Goal: Task Accomplishment & Management: Use online tool/utility

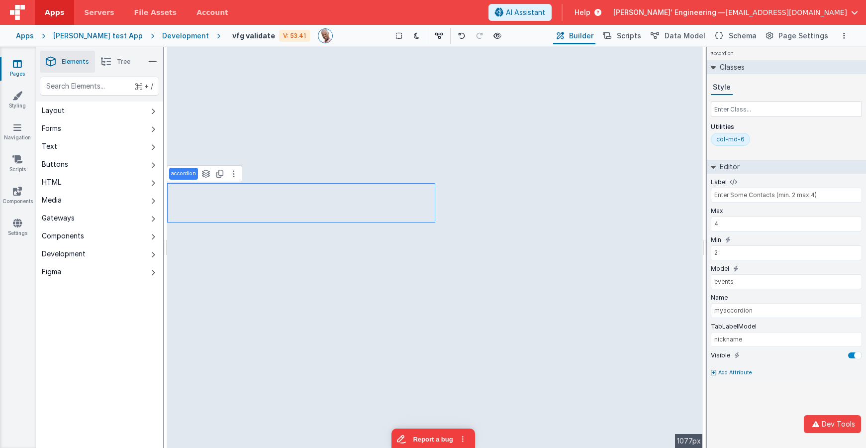
type input "US"
type input "Organization's Phone"
type input "phoneOrg"
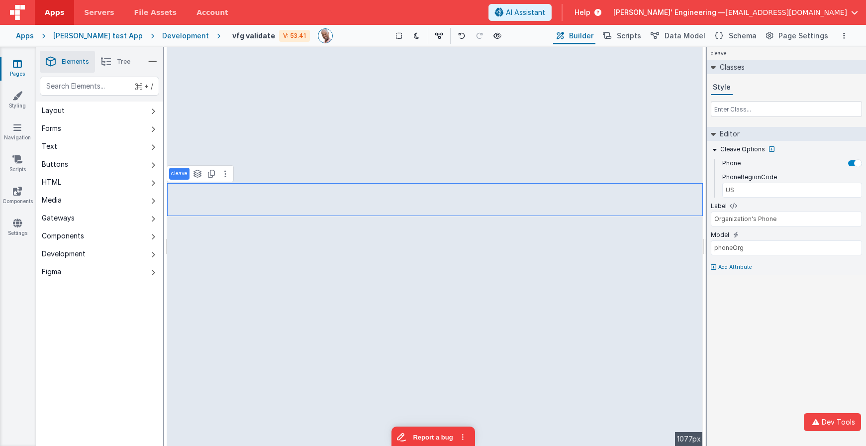
click at [16, 238] on div "Pages Styling Navigation Scripts Components Settings" at bounding box center [18, 246] width 36 height 399
click at [18, 221] on icon at bounding box center [17, 223] width 9 height 10
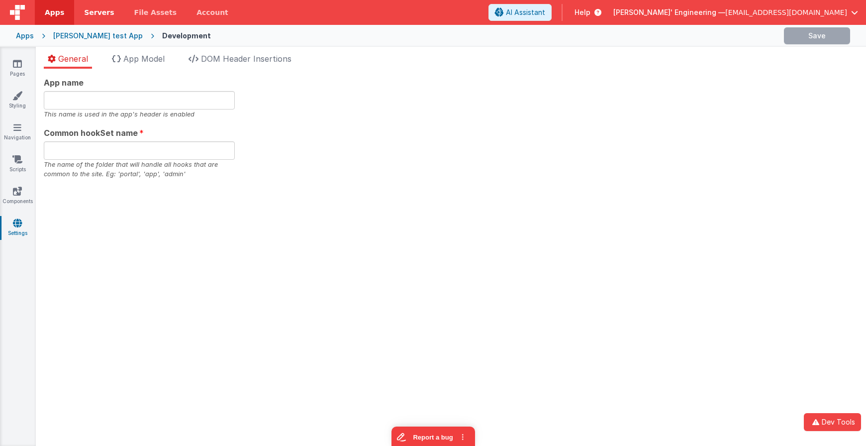
type input "Charles GUI, Get your own app"
type input "app2"
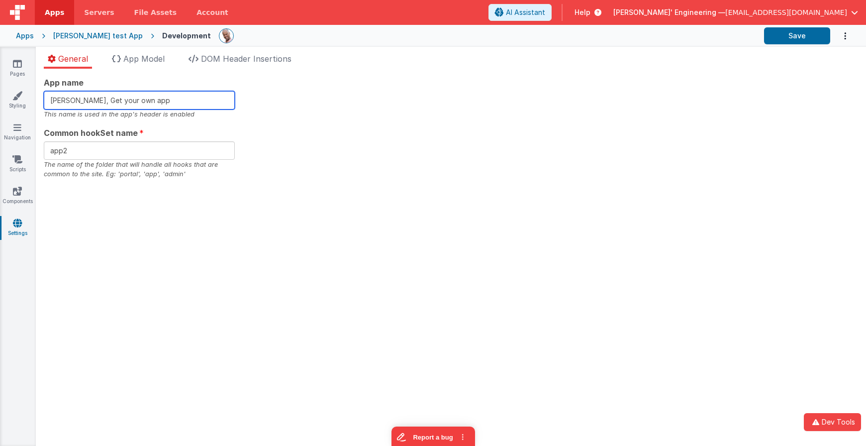
click at [165, 99] on input "Charles GUI, Get your own app" at bounding box center [139, 100] width 191 height 18
type input "Charles GUI, Get your own app1"
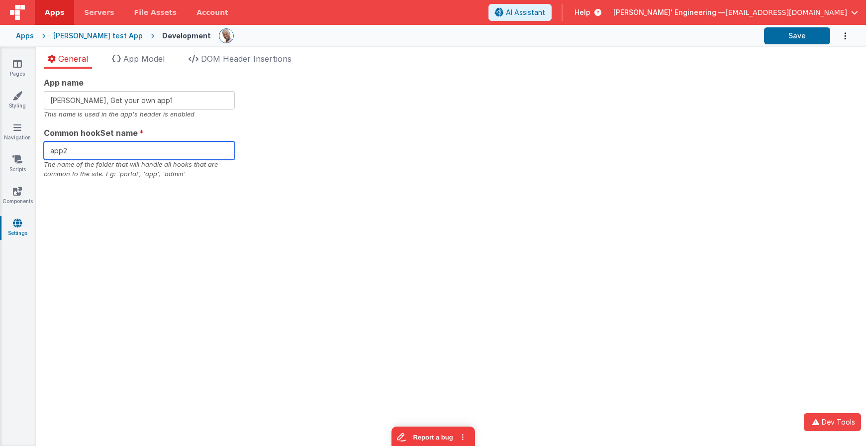
click at [150, 148] on input "app2" at bounding box center [139, 150] width 191 height 18
type input "app1"
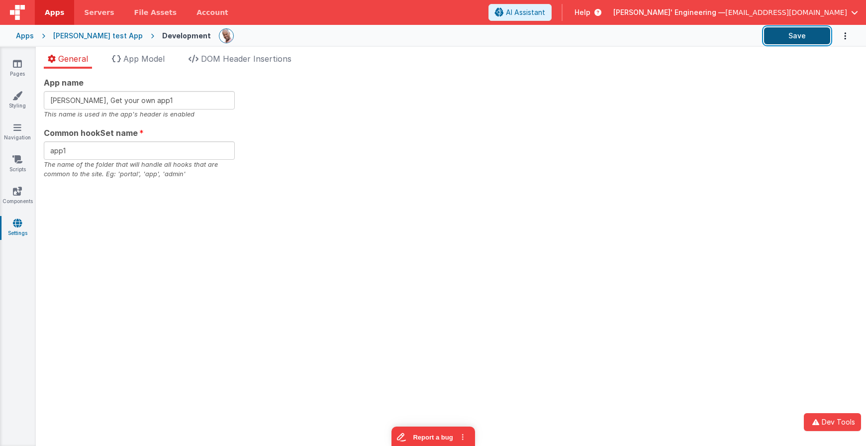
click at [781, 38] on button "Save" at bounding box center [797, 35] width 66 height 17
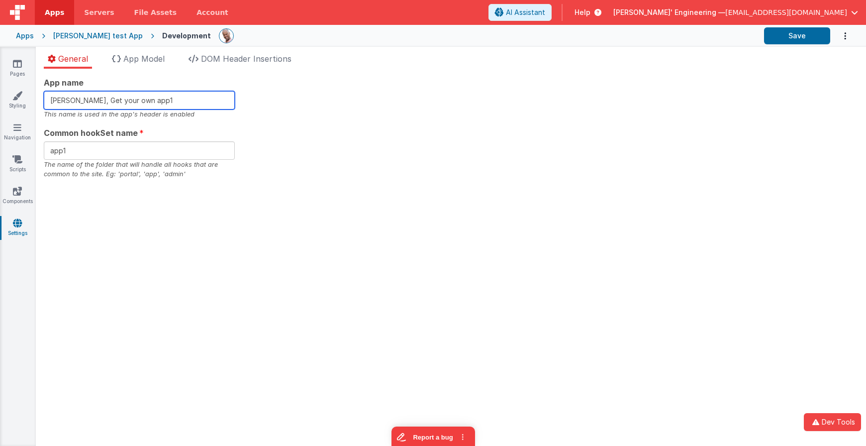
click at [189, 98] on input "Charles GUI, Get your own app1" at bounding box center [139, 100] width 191 height 18
type input "Charles GUI, Get your own app2"
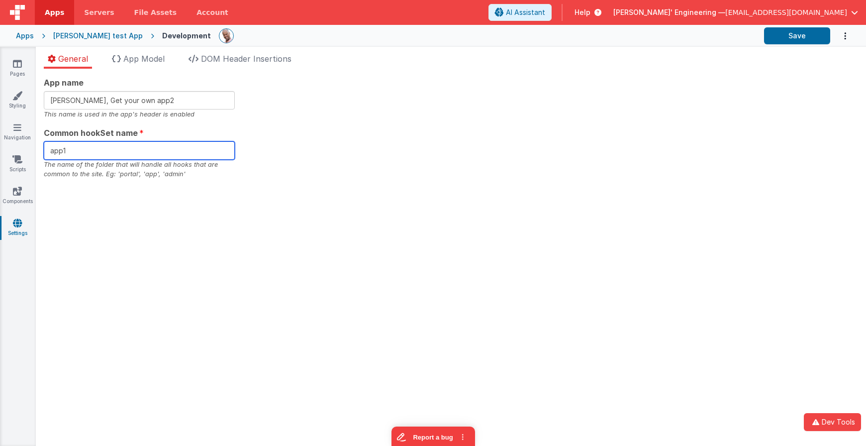
click at [146, 155] on input "app1" at bounding box center [139, 150] width 191 height 18
type input "app2"
click at [303, 159] on div "App name Charles GUI, Get your own app2 This name is used in the app's header i…" at bounding box center [170, 257] width 268 height 377
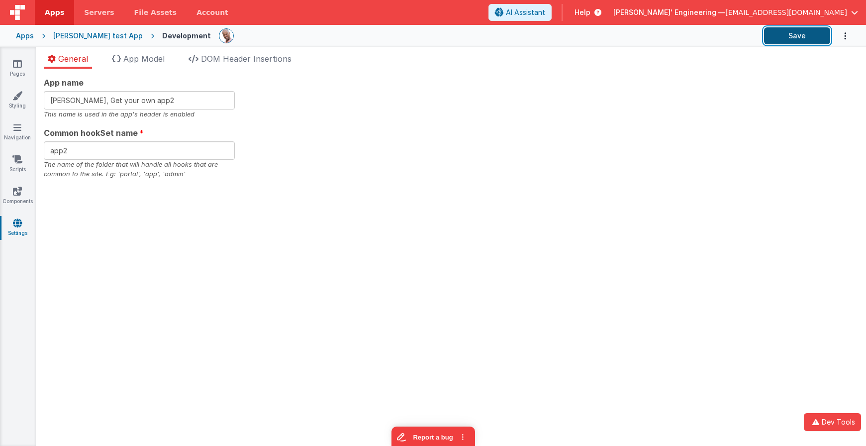
click at [797, 30] on button "Save" at bounding box center [797, 35] width 66 height 17
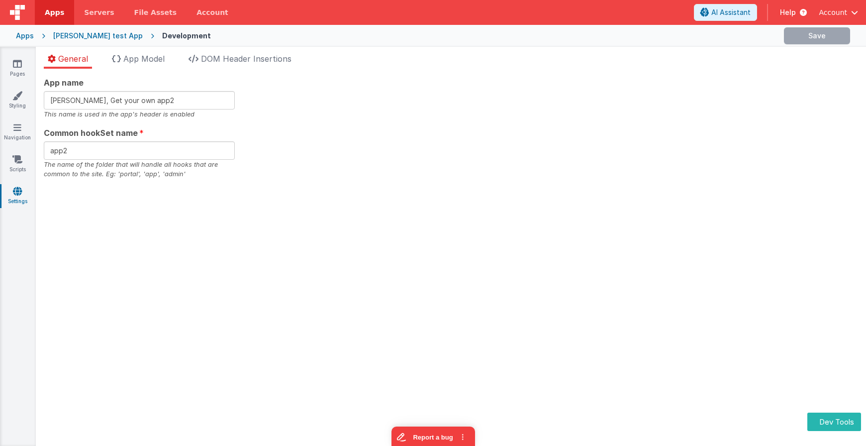
type input "app1"
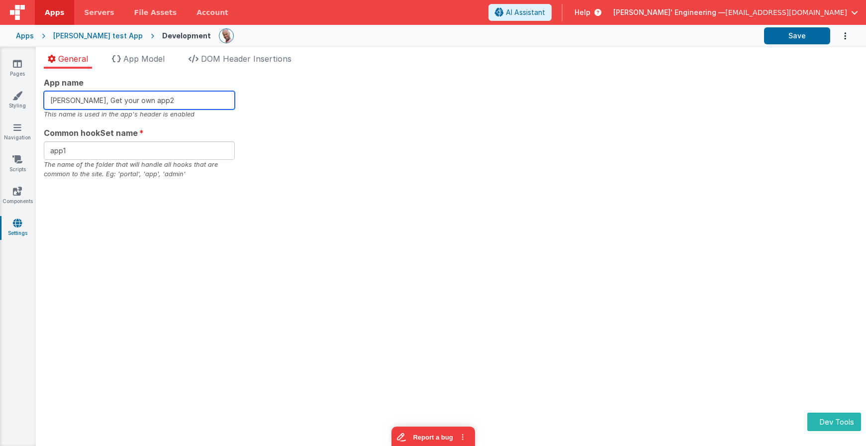
click at [191, 104] on input "Charles GUI, Get your own app2" at bounding box center [139, 100] width 191 height 18
type input "Charles GUI, Get your own app3"
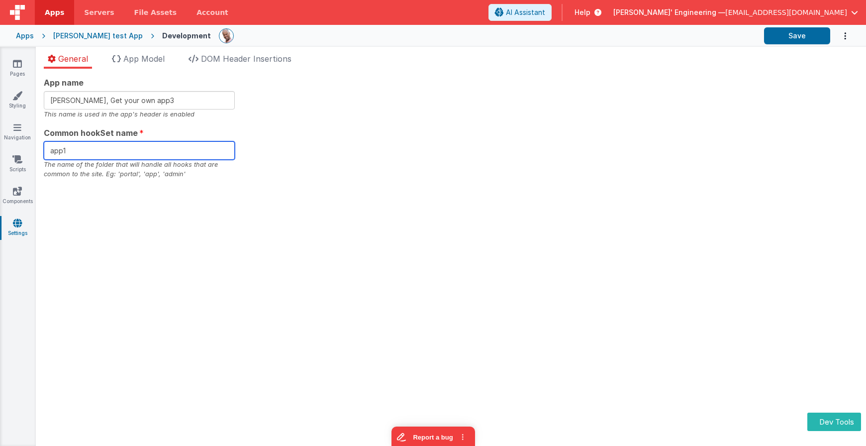
click at [161, 154] on input "app1" at bounding box center [139, 150] width 191 height 18
type input "app3"
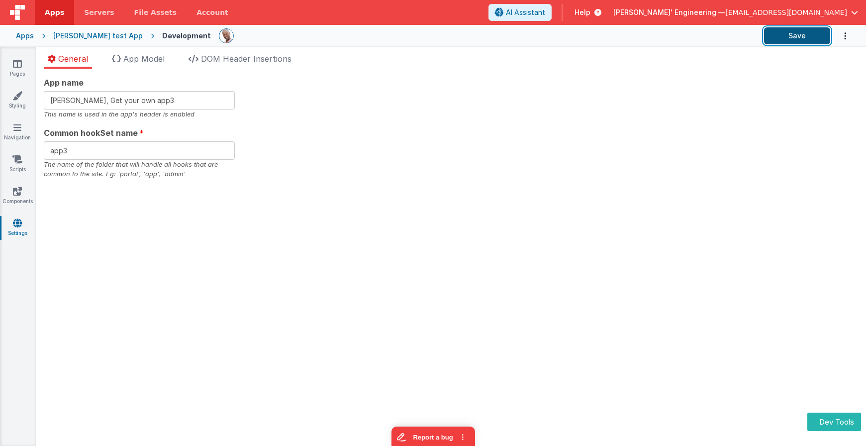
click at [794, 35] on button "Save" at bounding box center [797, 35] width 66 height 17
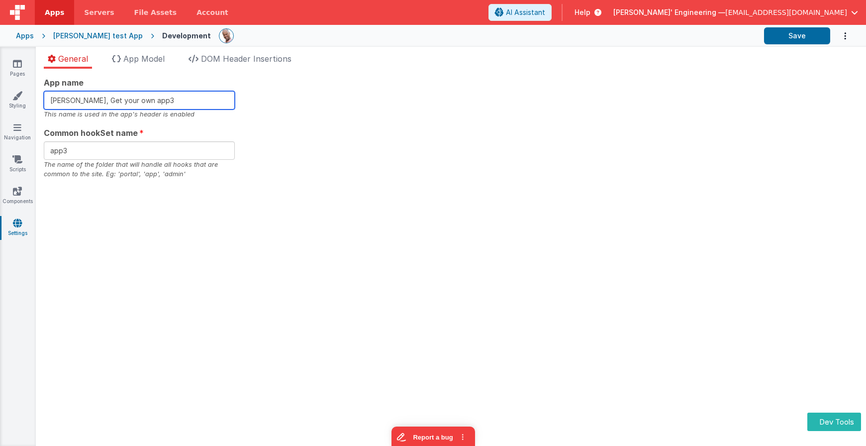
click at [180, 101] on input "Charles GUI, Get your own app3" at bounding box center [139, 100] width 191 height 18
type input "Charles GUI, Get your own app4"
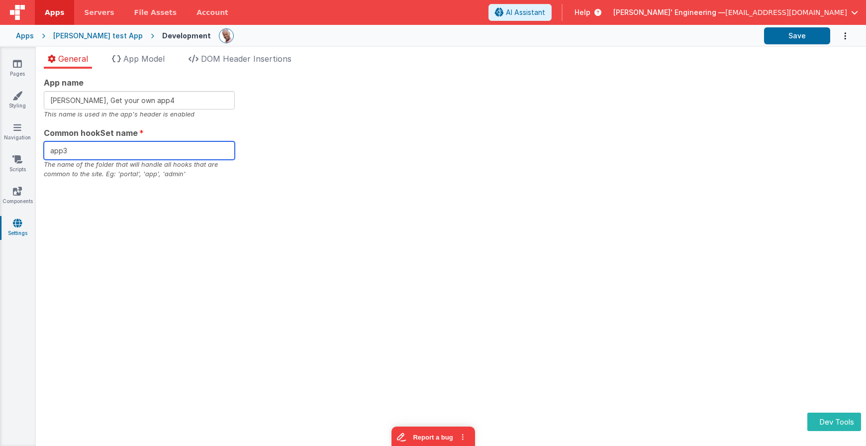
click at [114, 150] on input "app3" at bounding box center [139, 150] width 191 height 18
type input "app4"
drag, startPoint x: 730, startPoint y: 55, endPoint x: 760, endPoint y: 46, distance: 31.2
click at [730, 55] on section "Pages Styling Navigation Scripts Components Settings General App Model DOM Head…" at bounding box center [433, 246] width 866 height 399
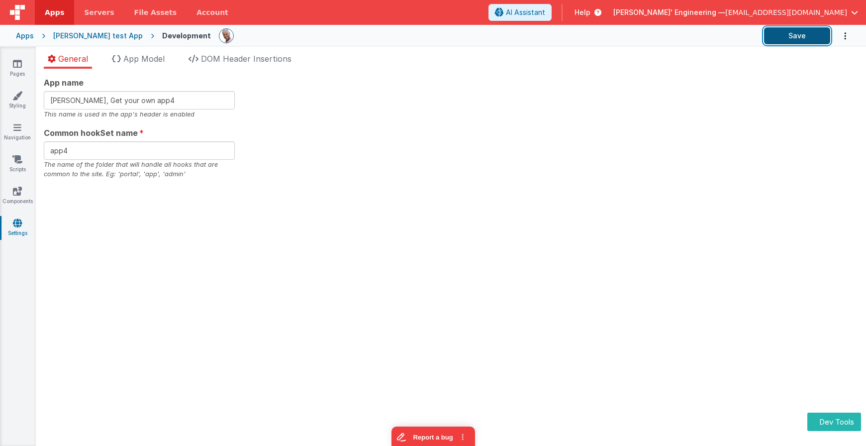
click at [781, 34] on button "Save" at bounding box center [797, 35] width 66 height 17
click at [407, 139] on section "Pages Styling Navigation Scripts Components Settings General App Model DOM Head…" at bounding box center [433, 246] width 866 height 399
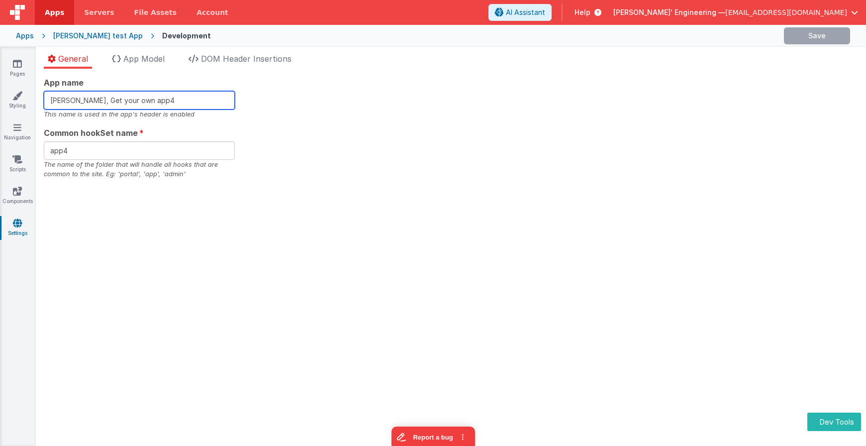
click at [186, 92] on input "Charles GUI, Get your own app4" at bounding box center [139, 100] width 191 height 18
click at [180, 96] on input "Charles GUI, Get your own app4" at bounding box center [139, 100] width 191 height 18
type input "Charles GUI, Get your own app5"
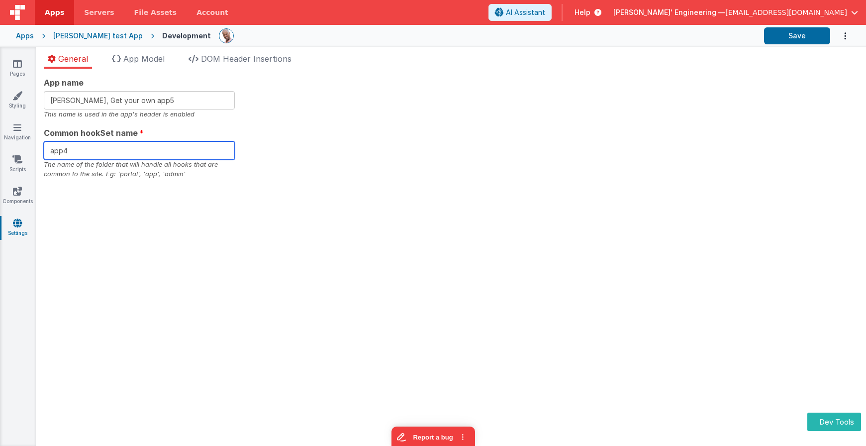
click at [171, 154] on input "app4" at bounding box center [139, 150] width 191 height 18
type input "app5"
click at [373, 127] on section "Pages Styling Navigation Scripts Components Settings General App Model DOM Head…" at bounding box center [433, 246] width 866 height 399
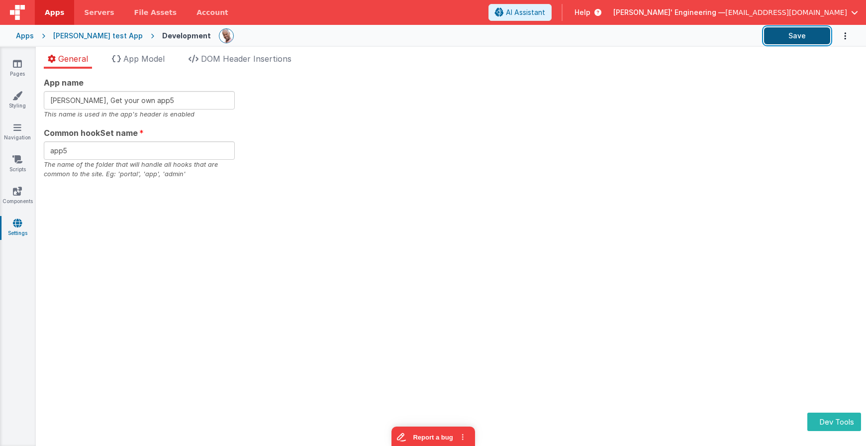
click at [805, 35] on button "Save" at bounding box center [797, 35] width 66 height 17
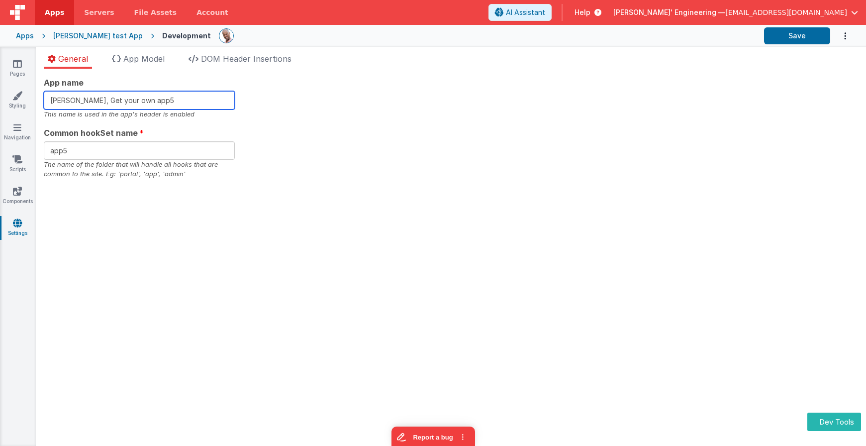
click at [166, 105] on input "Charles GUI, Get your own app5" at bounding box center [139, 100] width 191 height 18
type input "Charles GUI, Get your own app6"
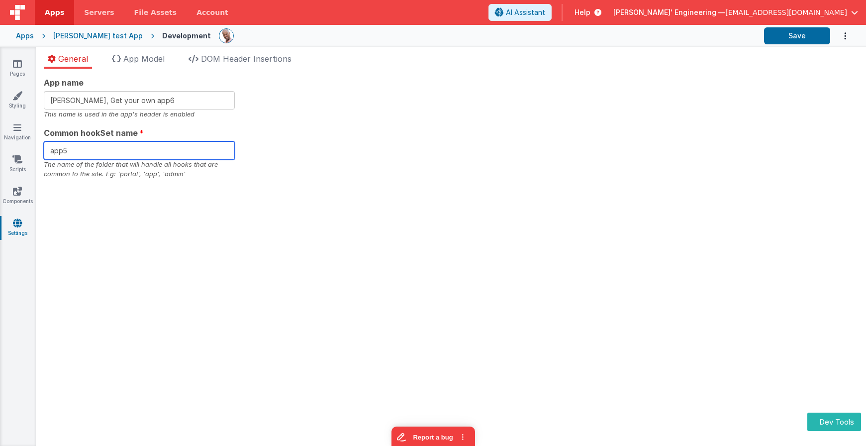
click at [151, 147] on input "app5" at bounding box center [139, 150] width 191 height 18
type input "app6"
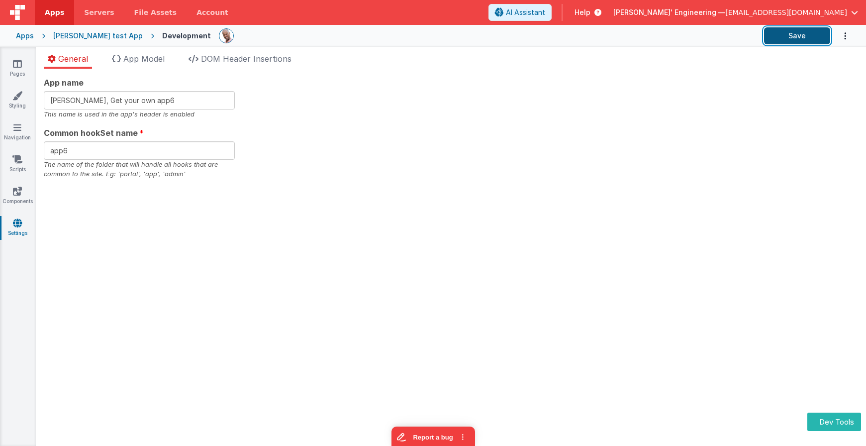
click at [785, 41] on button "Save" at bounding box center [797, 35] width 66 height 17
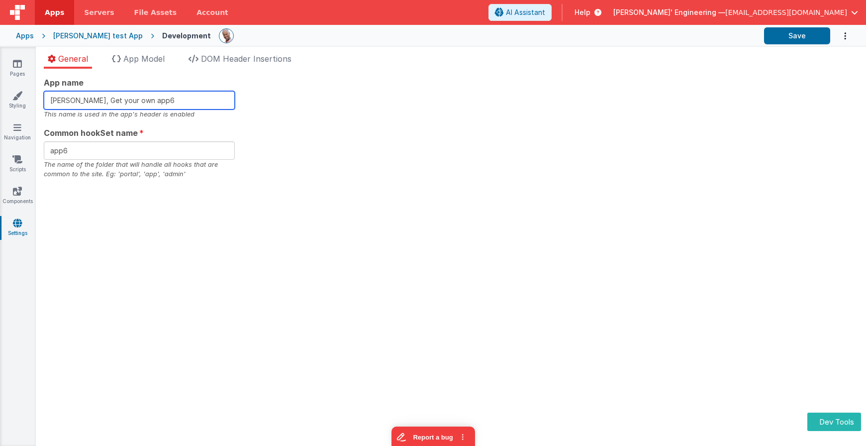
click at [165, 98] on input "Charles GUI, Get your own app6" at bounding box center [139, 100] width 191 height 18
type input "Charles GUI, Get your own app7"
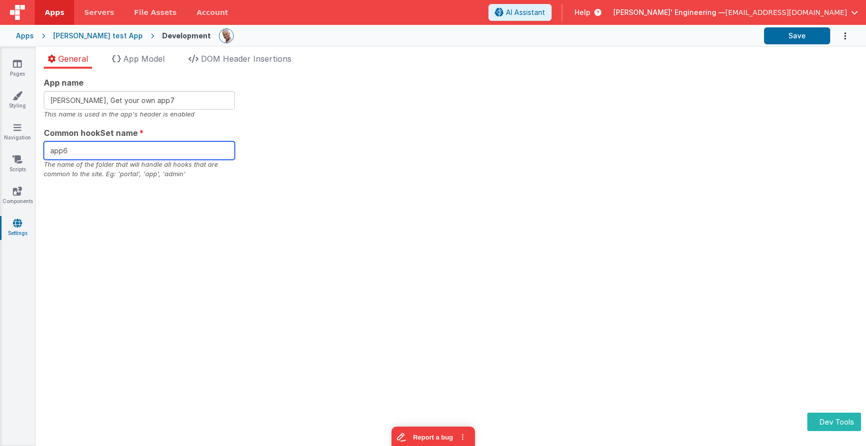
click at [137, 152] on input "app6" at bounding box center [139, 150] width 191 height 18
type input "app7"
click at [569, 155] on section "Pages Styling Navigation Scripts Components Settings General App Model DOM Head…" at bounding box center [433, 246] width 866 height 399
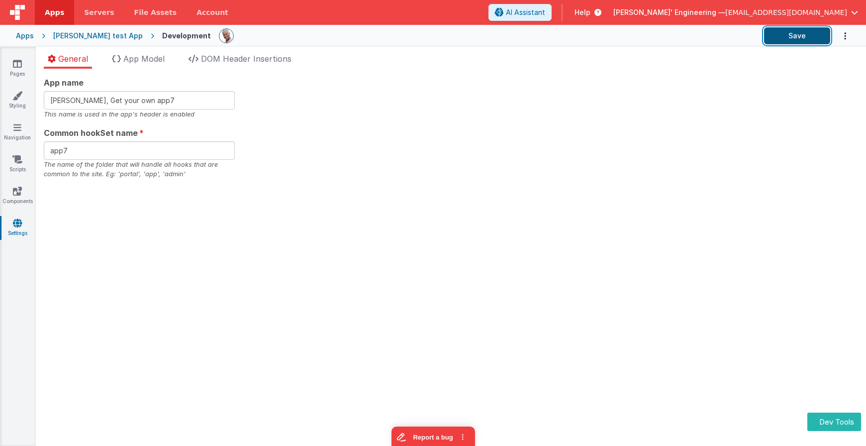
click at [805, 36] on button "Save" at bounding box center [797, 35] width 66 height 17
click at [802, 33] on button "Save" at bounding box center [797, 35] width 66 height 17
click at [334, 202] on section "Pages Styling Navigation Scripts Components Settings General App Model DOM Head…" at bounding box center [433, 246] width 866 height 399
click at [149, 59] on span "App Model" at bounding box center [143, 59] width 41 height 10
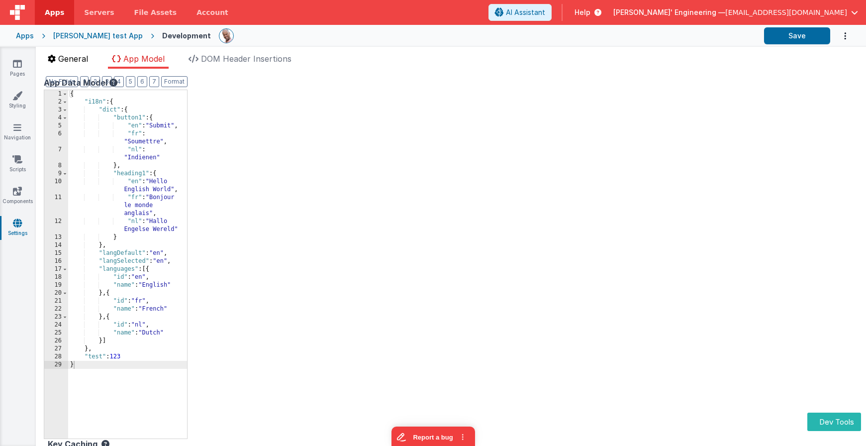
click at [82, 58] on span "General" at bounding box center [73, 59] width 30 height 10
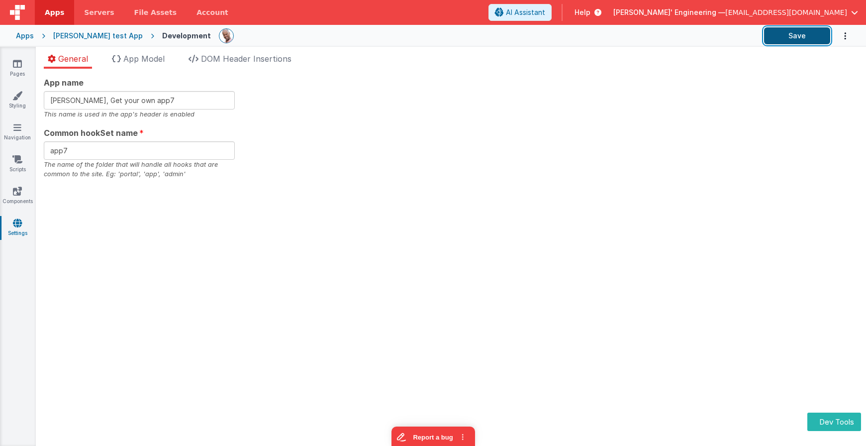
click at [806, 40] on button "Save" at bounding box center [797, 35] width 66 height 17
click at [26, 67] on link "Pages" at bounding box center [18, 69] width 36 height 20
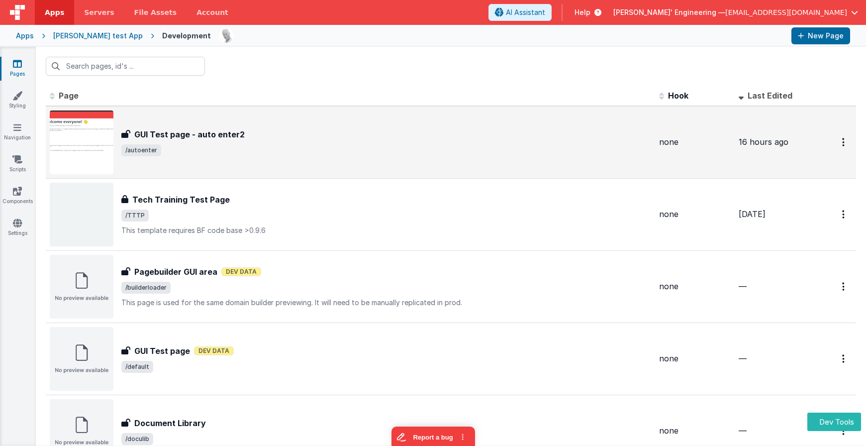
click at [265, 143] on div "GUI Test page - auto enter2 GUI Test page - auto enter2 /autoenter" at bounding box center [386, 142] width 530 height 28
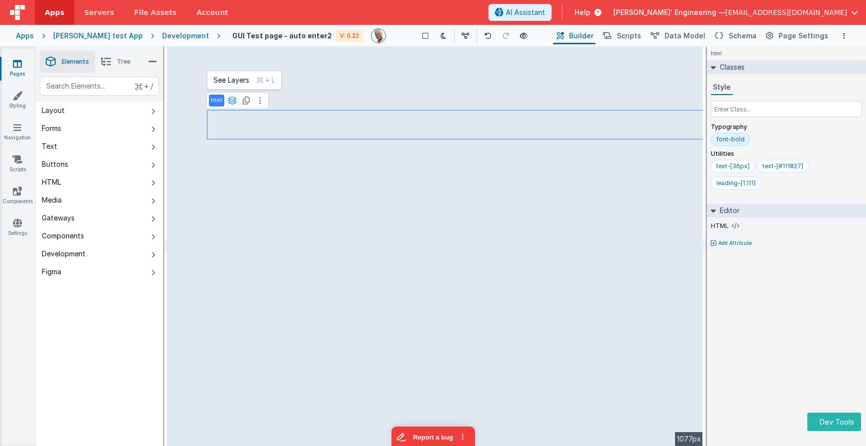
click at [230, 99] on icon at bounding box center [232, 100] width 9 height 8
click at [218, 146] on button "group" at bounding box center [223, 149] width 28 height 12
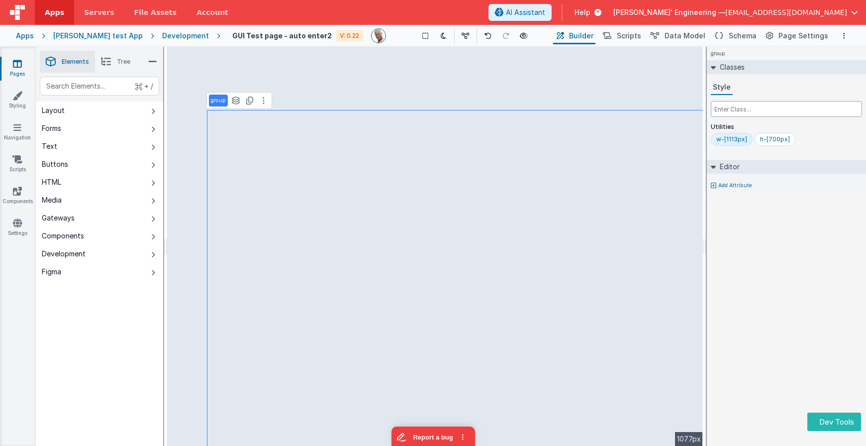
click at [717, 105] on input "text" at bounding box center [786, 109] width 151 height 16
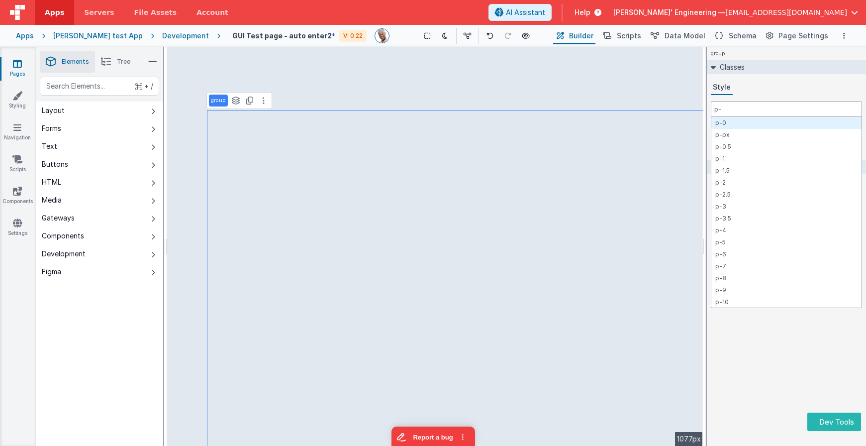
type input "p-8"
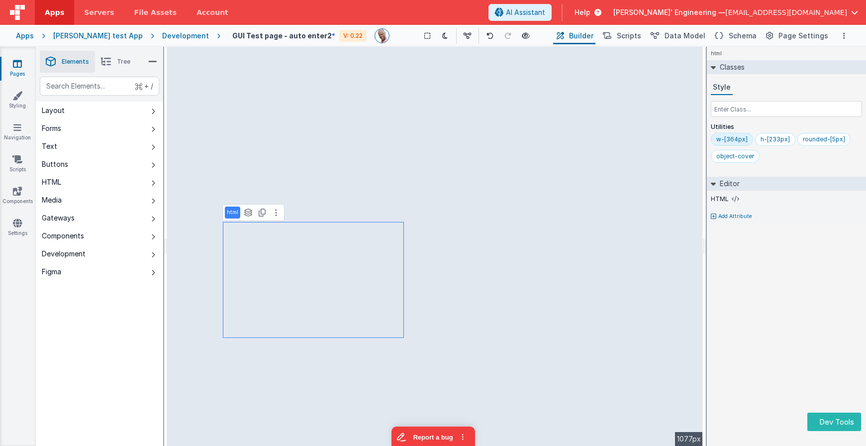
click at [123, 60] on span "Tree" at bounding box center [123, 62] width 13 height 8
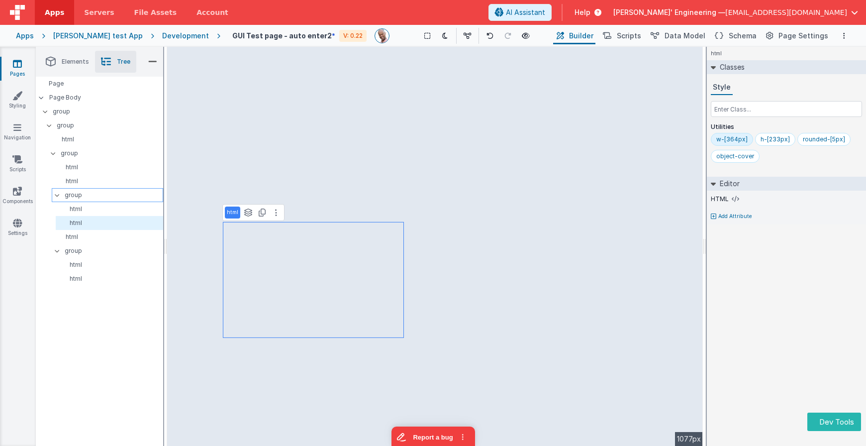
click at [83, 191] on p "group" at bounding box center [114, 194] width 98 height 11
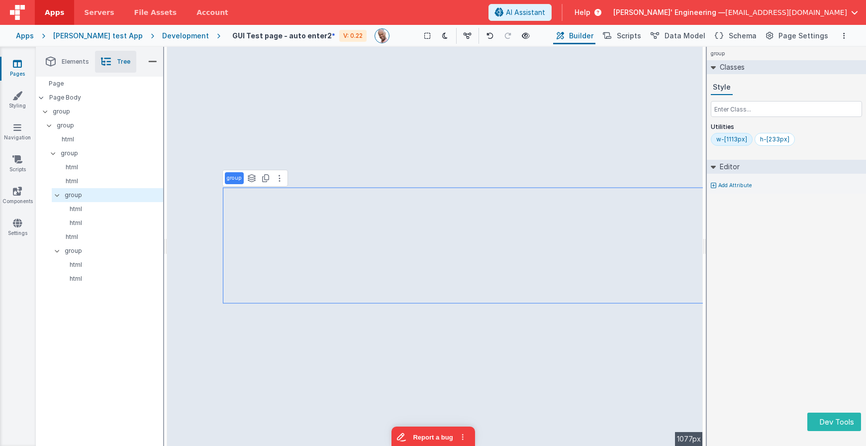
click at [734, 140] on div "w-[1113px]" at bounding box center [731, 139] width 31 height 8
click at [780, 142] on div "h-[233px]" at bounding box center [774, 139] width 29 height 8
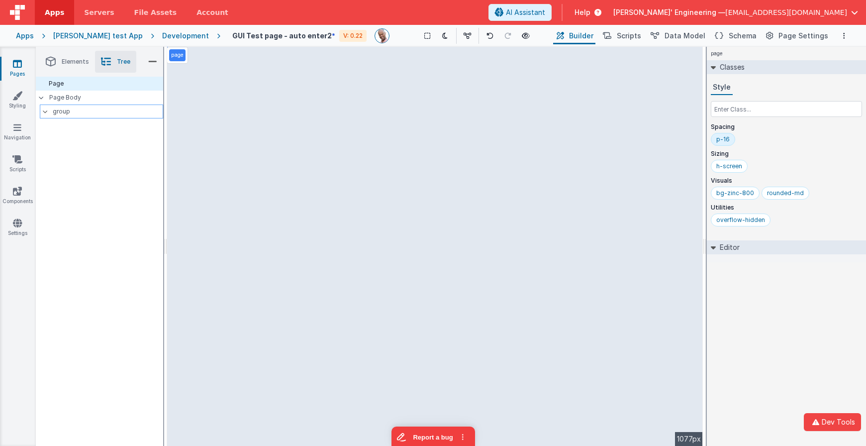
click at [62, 112] on p "group" at bounding box center [108, 111] width 110 height 11
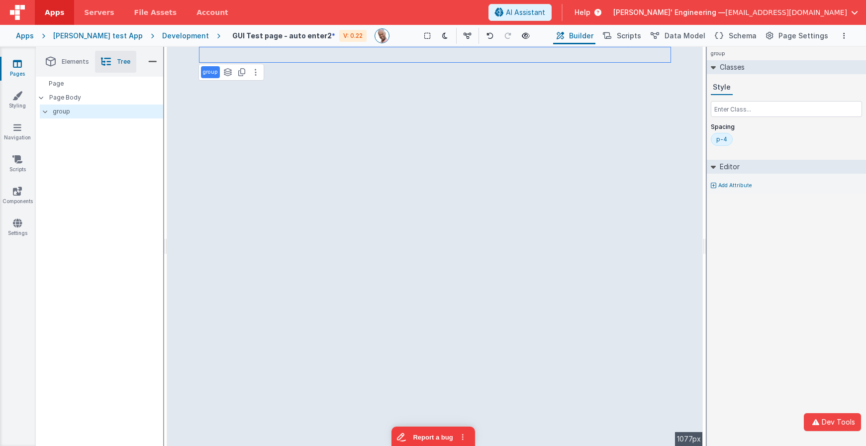
drag, startPoint x: 68, startPoint y: 175, endPoint x: 74, endPoint y: 187, distance: 13.8
click at [67, 175] on div "Page Page Body group" at bounding box center [99, 261] width 127 height 369
click at [97, 231] on div "Page Page Body group" at bounding box center [99, 261] width 127 height 369
click at [137, 245] on div "Page Page Body group" at bounding box center [99, 261] width 127 height 369
click at [787, 282] on div "group Classes Style Spacing p-4 Editor Add Attribute DEV: Focus DEV: builderTog…" at bounding box center [786, 246] width 159 height 399
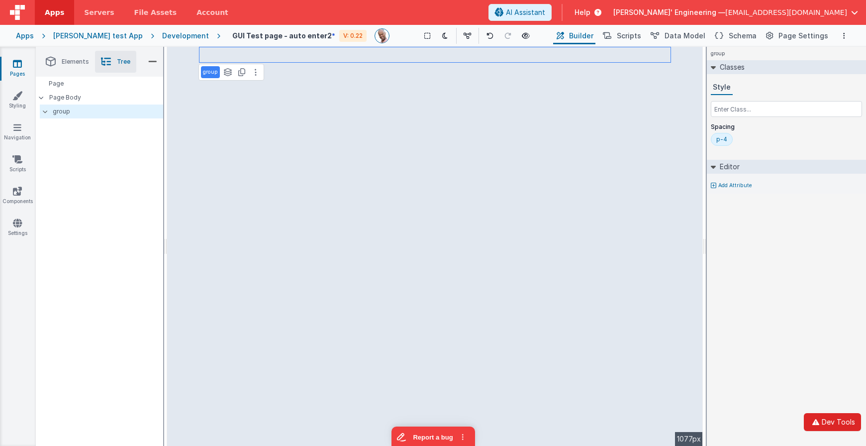
click at [820, 424] on icon "button" at bounding box center [816, 421] width 12 height 7
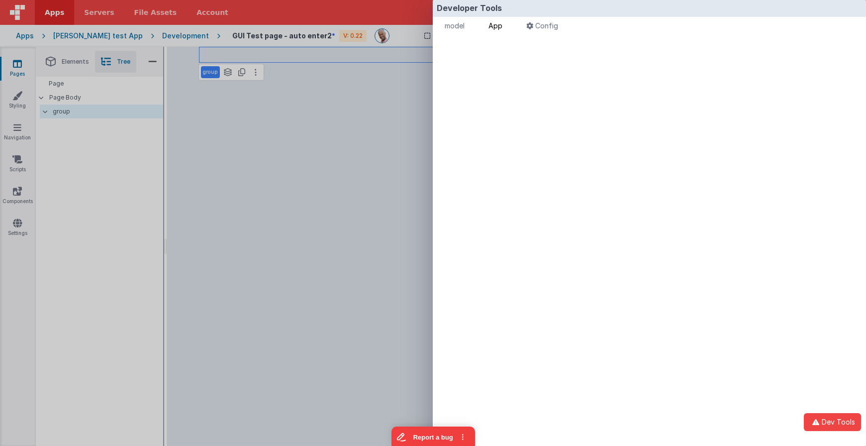
click at [502, 26] on span "App" at bounding box center [495, 25] width 14 height 8
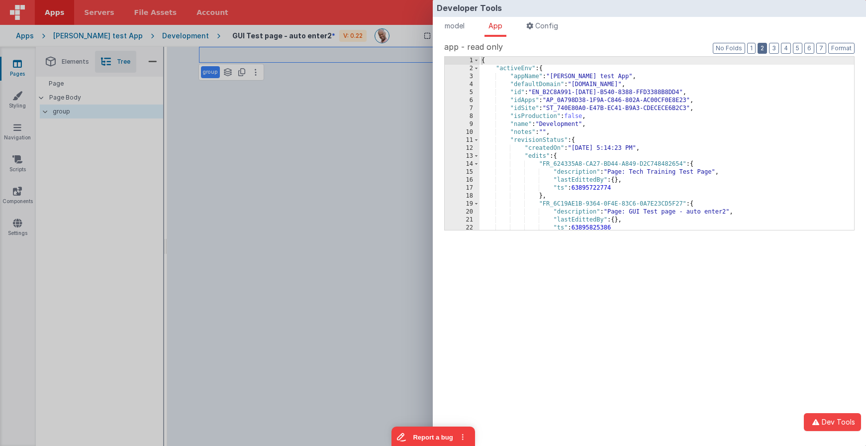
click at [759, 49] on button "2" at bounding box center [761, 48] width 9 height 11
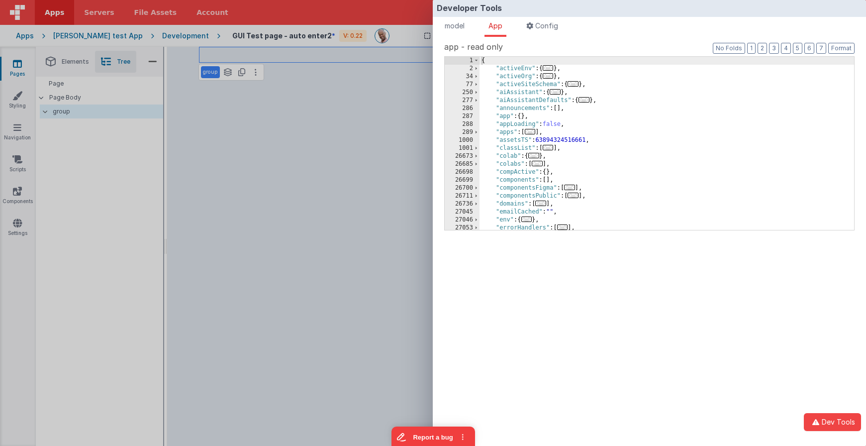
click at [575, 185] on span "..." at bounding box center [569, 186] width 11 height 5
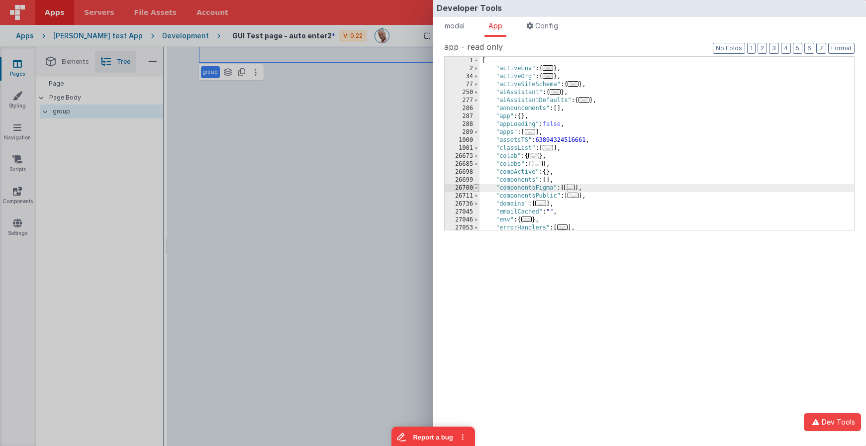
click at [476, 188] on span at bounding box center [475, 188] width 5 height 8
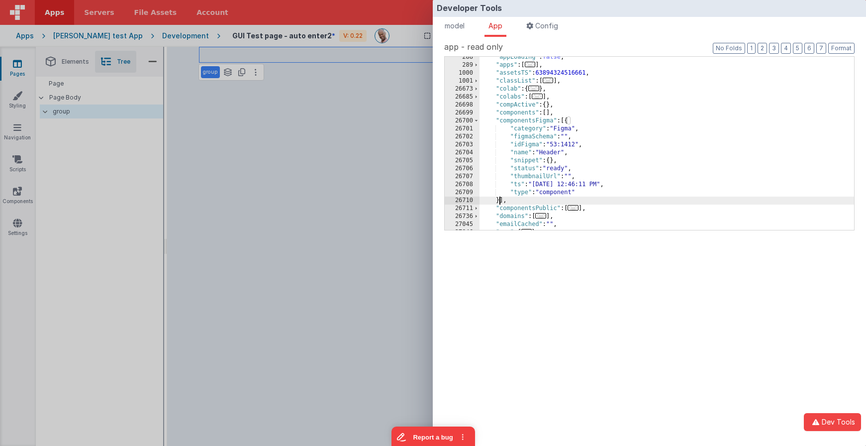
scroll to position [67, 0]
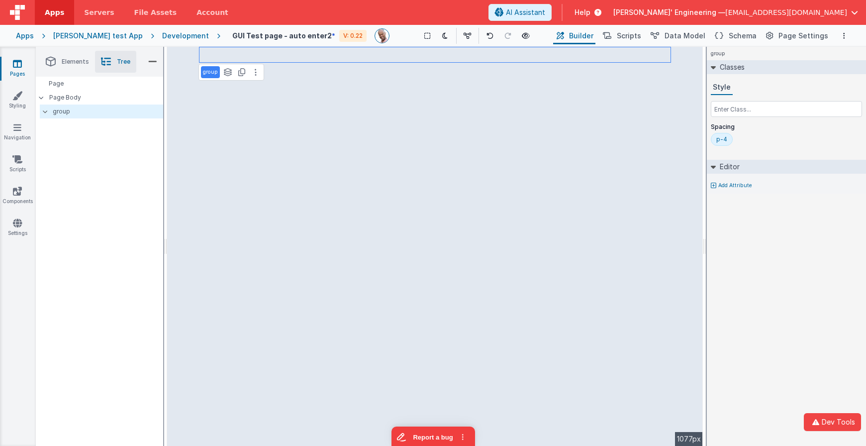
click at [109, 178] on div "Developer Tools model App Params Log (6) Misc Windows Config model - read only …" at bounding box center [433, 223] width 866 height 446
